Goal: Transaction & Acquisition: Book appointment/travel/reservation

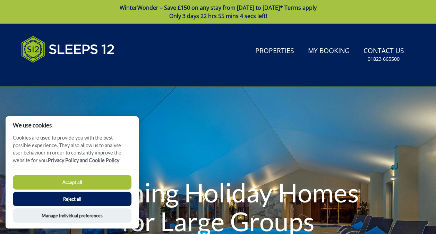
click at [73, 197] on button "Reject all" at bounding box center [72, 198] width 119 height 15
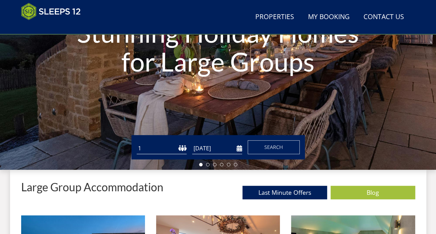
scroll to position [162, 0]
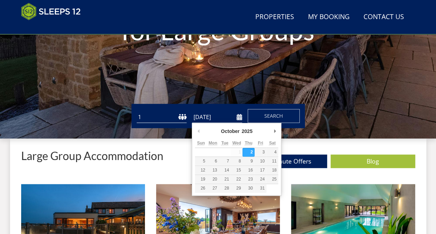
click at [205, 111] on input "[DATE]" at bounding box center [217, 116] width 50 height 11
type input "[DATE]"
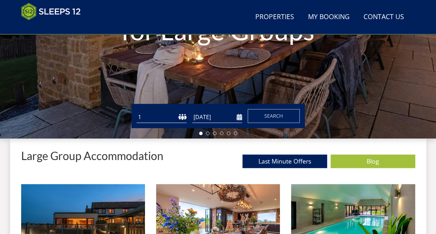
click at [167, 118] on select "1 2 3 4 5 6 7 8 9 10 11 12 13 14 15 16 17 18 19 20 21 22 23 24 25 26 27 28 29 3…" at bounding box center [162, 116] width 50 height 11
select select "7"
click at [137, 111] on select "1 2 3 4 5 6 7 8 9 10 11 12 13 14 15 16 17 18 19 20 21 22 23 24 25 26 27 28 29 3…" at bounding box center [162, 116] width 50 height 11
click at [267, 112] on span "Search" at bounding box center [273, 115] width 19 height 7
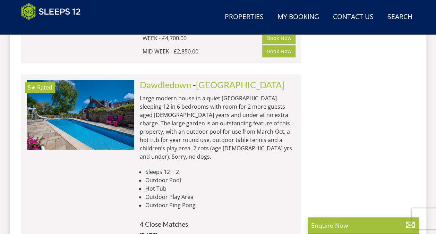
scroll to position [4471, 0]
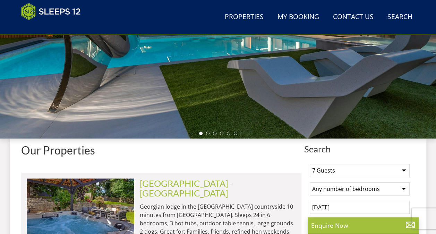
select select "7"
